Goal: Information Seeking & Learning: Learn about a topic

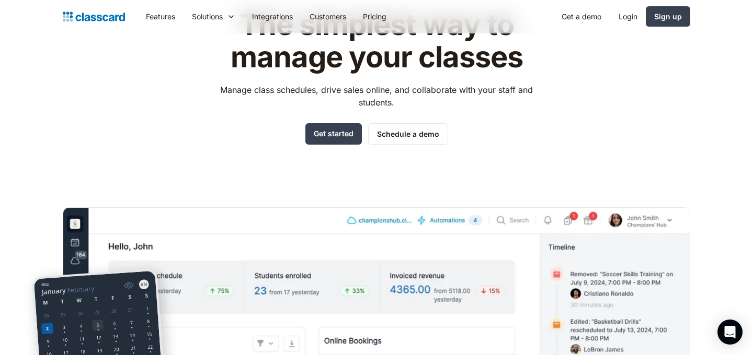
scroll to position [69, 0]
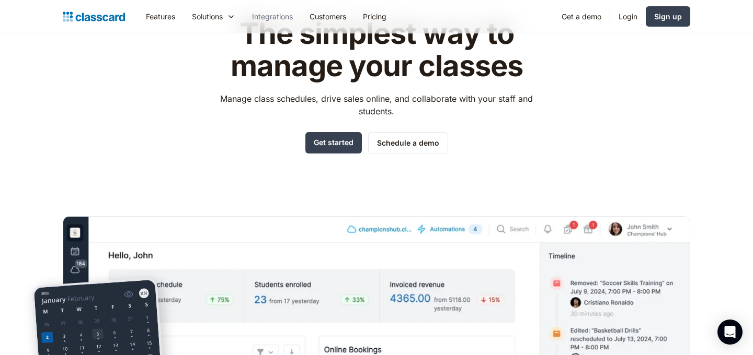
click at [280, 15] on link "Integrations" at bounding box center [273, 17] width 58 height 24
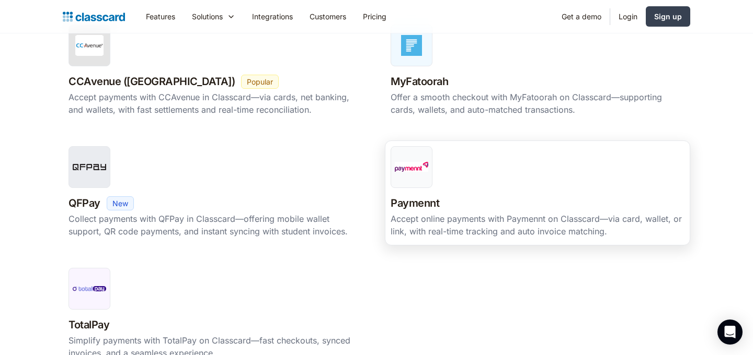
scroll to position [875, 0]
